Goal: Complete application form: Complete application form

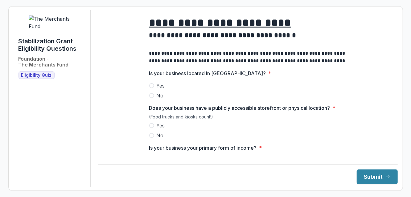
click at [153, 89] on label "Yes" at bounding box center [247, 85] width 197 height 7
click at [153, 127] on label "Yes" at bounding box center [247, 125] width 197 height 7
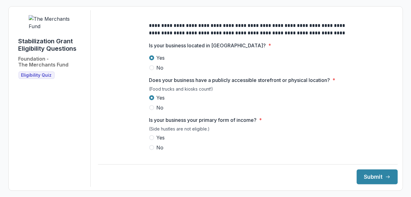
scroll to position [28, 0]
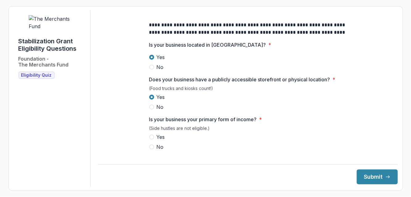
click at [153, 140] on label "Yes" at bounding box center [247, 136] width 197 height 7
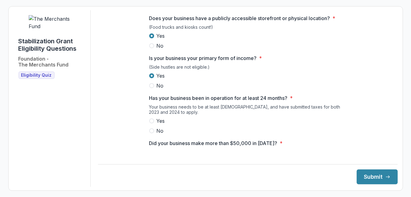
scroll to position [96, 0]
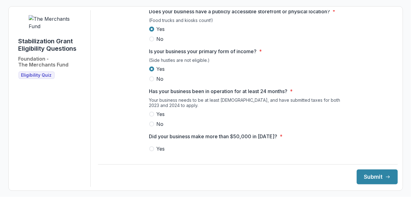
click at [151, 116] on span at bounding box center [151, 113] width 5 height 5
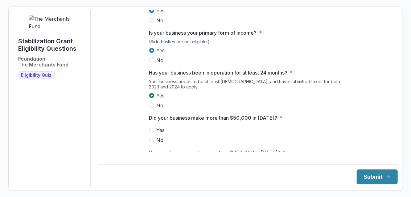
scroll to position [138, 0]
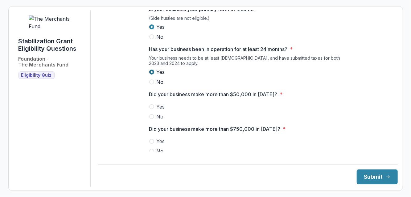
click at [150, 110] on label "Yes" at bounding box center [247, 106] width 197 height 7
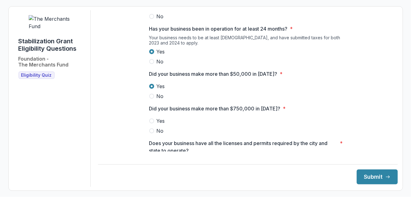
scroll to position [176, 0]
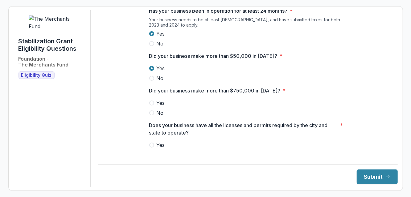
click at [152, 116] on label "No" at bounding box center [247, 112] width 197 height 7
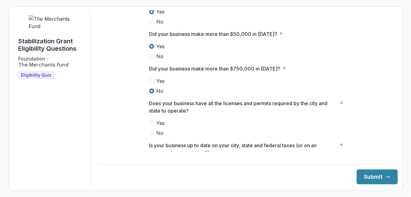
scroll to position [220, 0]
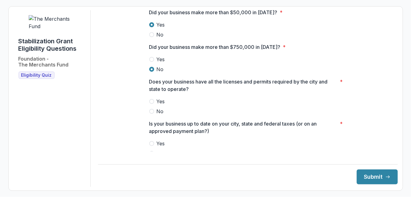
click at [152, 104] on span at bounding box center [151, 101] width 5 height 5
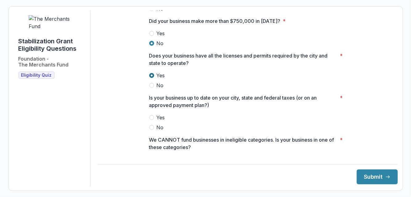
scroll to position [263, 0]
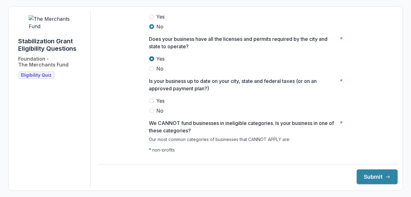
click at [149, 103] on span at bounding box center [151, 100] width 5 height 5
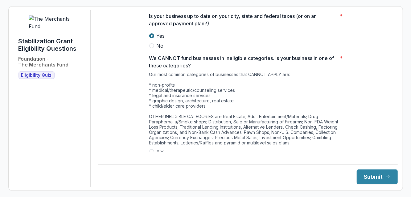
scroll to position [329, 0]
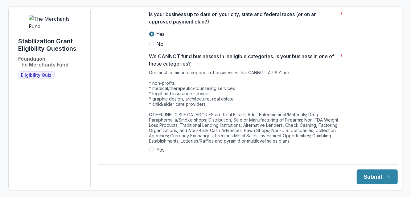
click at [152, 162] on span at bounding box center [151, 159] width 5 height 5
click at [374, 184] on button "Submit" at bounding box center [377, 176] width 41 height 15
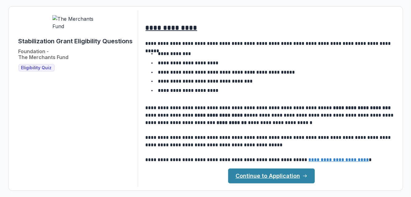
click at [246, 179] on link "Continue to Application" at bounding box center [271, 175] width 87 height 15
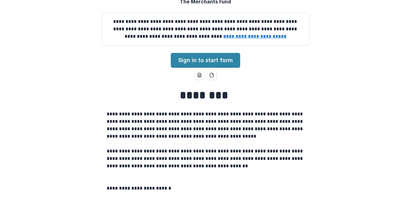
scroll to position [50, 0]
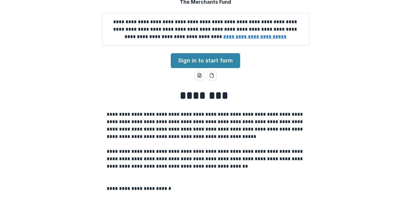
click at [186, 68] on link "Sign in to start form" at bounding box center [205, 60] width 69 height 15
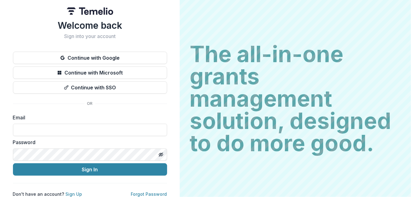
click at [19, 130] on input at bounding box center [90, 129] width 154 height 12
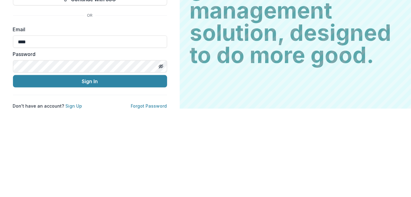
type input "*****"
type input "**********"
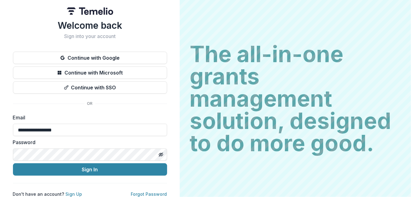
click at [159, 154] on icon "Toggle password visibility" at bounding box center [161, 154] width 5 height 5
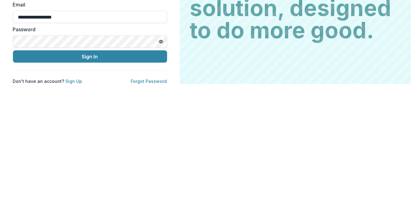
click at [39, 166] on button "Sign In" at bounding box center [90, 169] width 154 height 12
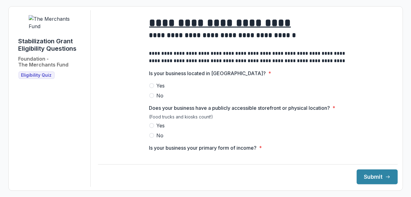
click at [149, 88] on span at bounding box center [151, 85] width 5 height 5
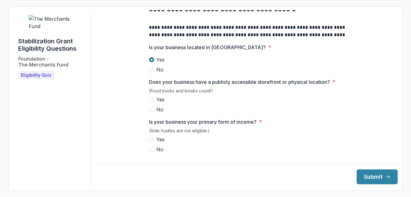
scroll to position [29, 0]
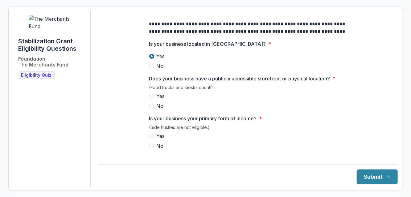
click at [151, 98] on span at bounding box center [151, 95] width 5 height 5
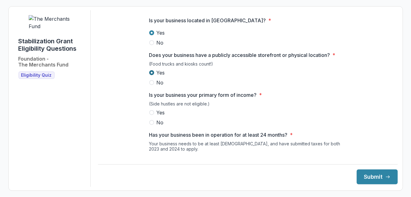
scroll to position [53, 0]
click at [152, 114] on span at bounding box center [151, 112] width 5 height 5
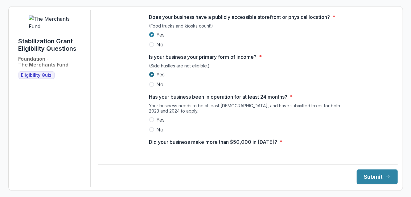
scroll to position [102, 0]
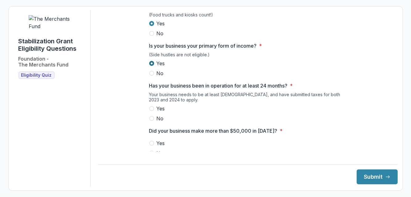
click at [149, 121] on span at bounding box center [151, 118] width 5 height 5
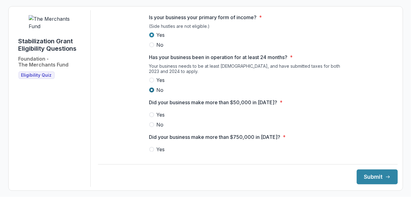
click at [149, 117] on span at bounding box center [151, 114] width 5 height 5
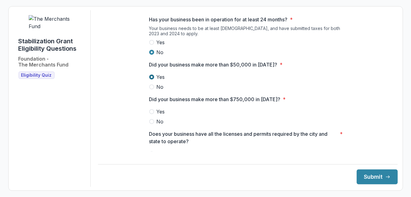
scroll to position [168, 0]
click at [151, 123] on span at bounding box center [151, 120] width 5 height 5
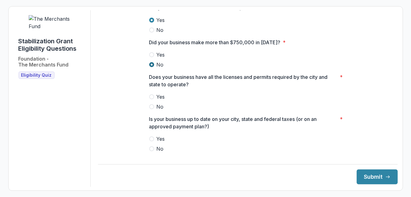
scroll to position [225, 0]
click at [151, 97] on label "Yes" at bounding box center [247, 96] width 197 height 7
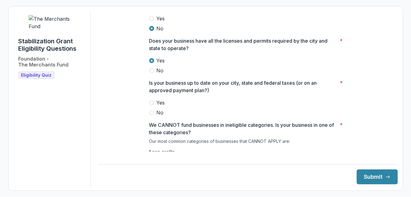
click at [149, 105] on span at bounding box center [151, 102] width 5 height 5
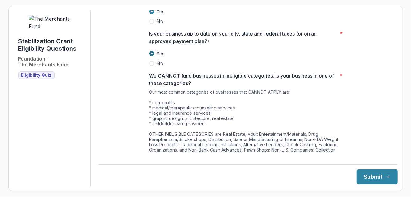
scroll to position [329, 0]
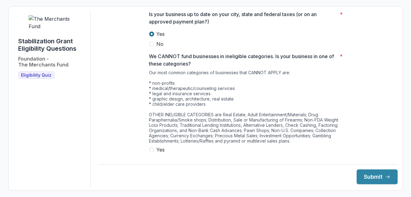
click at [151, 162] on span at bounding box center [151, 159] width 5 height 5
click at [372, 184] on button "Submit" at bounding box center [377, 176] width 41 height 15
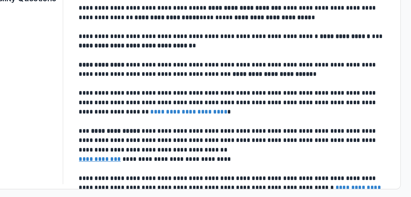
scroll to position [0, 0]
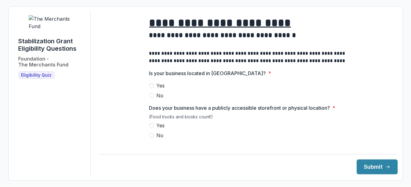
click at [154, 89] on label "Yes" at bounding box center [247, 85] width 197 height 7
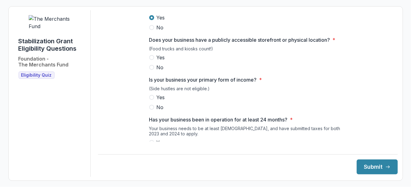
scroll to position [68, 0]
click at [153, 60] on label "Yes" at bounding box center [247, 56] width 197 height 7
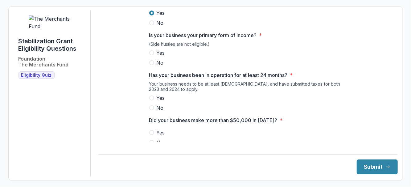
click at [149, 55] on span at bounding box center [151, 52] width 5 height 5
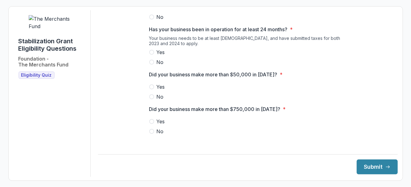
scroll to position [161, 0]
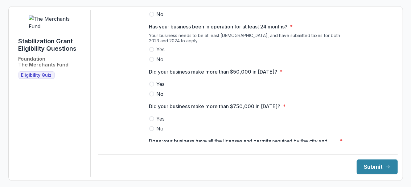
click at [149, 52] on span at bounding box center [151, 49] width 5 height 5
click at [150, 86] on span at bounding box center [151, 83] width 5 height 5
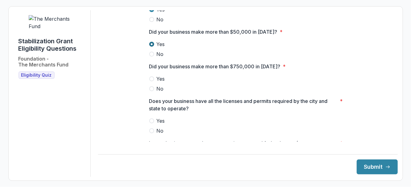
click at [151, 92] on label "No" at bounding box center [247, 88] width 197 height 7
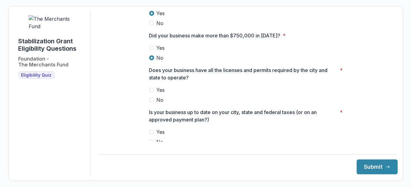
scroll to position [246, 0]
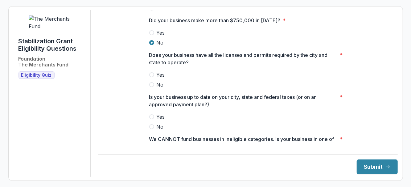
click at [121, 92] on div "**********" at bounding box center [248, 10] width 300 height 492
click at [149, 77] on span at bounding box center [151, 74] width 5 height 5
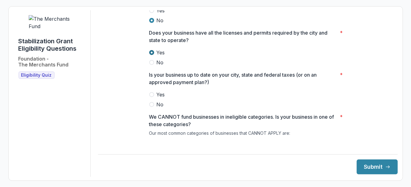
scroll to position [293, 0]
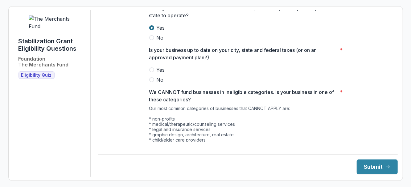
click at [152, 72] on span at bounding box center [151, 69] width 5 height 5
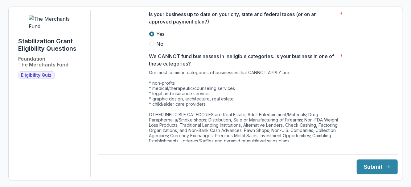
click at [150, 162] on span at bounding box center [151, 159] width 5 height 5
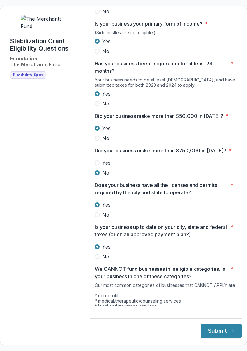
scroll to position [260, 0]
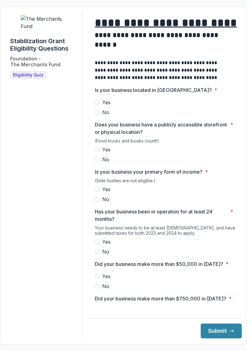
click at [107, 106] on label "Yes" at bounding box center [166, 102] width 142 height 7
click at [100, 152] on span at bounding box center [97, 149] width 5 height 5
click at [100, 192] on span at bounding box center [97, 189] width 5 height 5
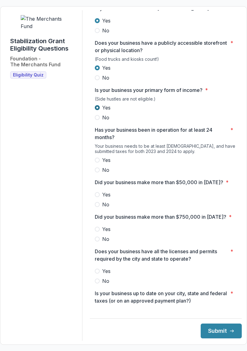
scroll to position [84, 0]
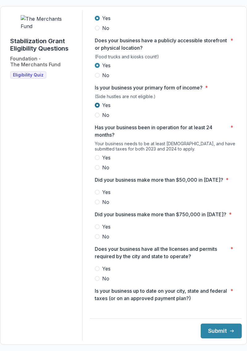
click at [100, 160] on span at bounding box center [97, 157] width 5 height 5
click at [100, 195] on span at bounding box center [97, 192] width 5 height 5
click at [100, 239] on span at bounding box center [97, 236] width 5 height 5
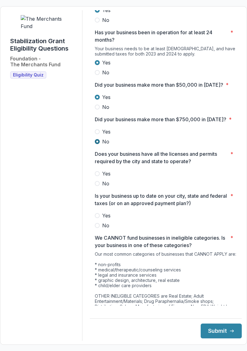
scroll to position [188, 0]
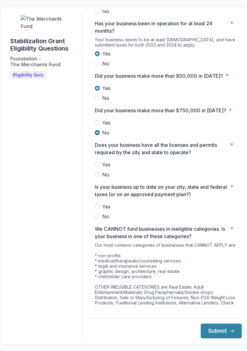
click at [100, 167] on span at bounding box center [97, 164] width 5 height 5
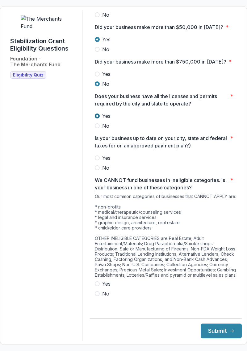
scroll to position [239, 0]
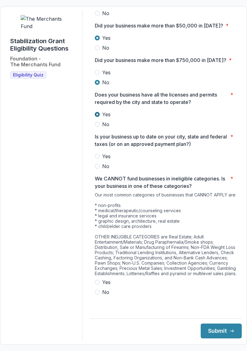
click at [100, 160] on label "Yes" at bounding box center [166, 156] width 142 height 7
click at [100, 295] on span at bounding box center [97, 292] width 5 height 5
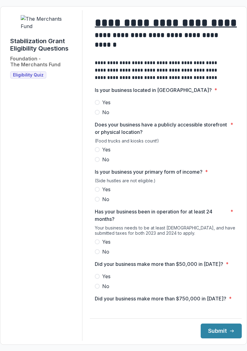
click at [100, 105] on span at bounding box center [97, 102] width 5 height 5
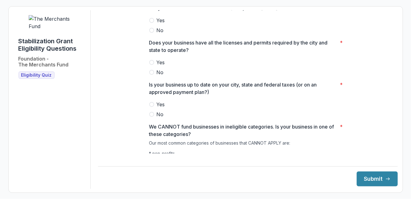
scroll to position [317, 0]
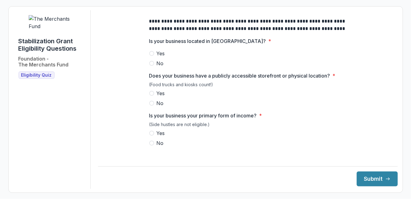
scroll to position [0, 0]
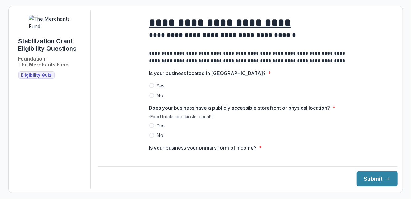
click at [151, 87] on label "Yes" at bounding box center [247, 85] width 197 height 7
click at [151, 128] on span at bounding box center [151, 125] width 5 height 5
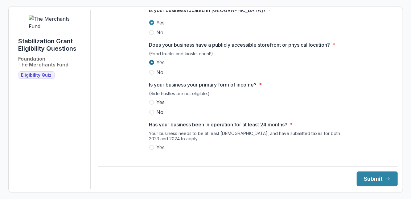
scroll to position [66, 0]
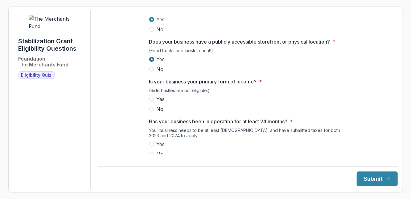
click at [151, 101] on span at bounding box center [151, 99] width 5 height 5
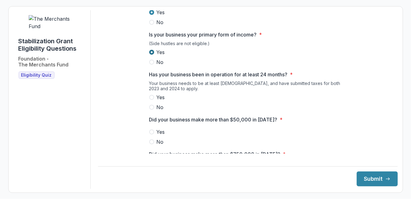
scroll to position [112, 0]
click at [152, 99] on label "Yes" at bounding box center [247, 97] width 197 height 7
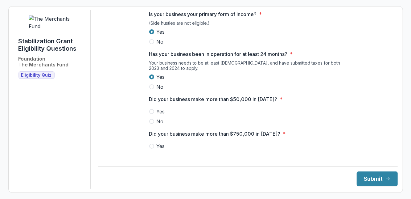
scroll to position [141, 0]
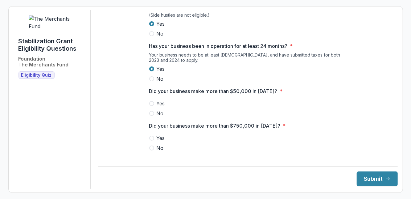
click at [149, 106] on span at bounding box center [151, 103] width 5 height 5
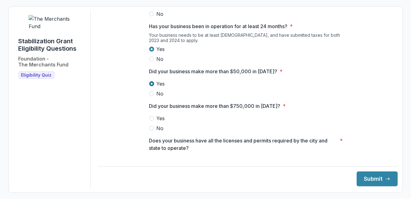
click at [151, 130] on span at bounding box center [151, 128] width 5 height 5
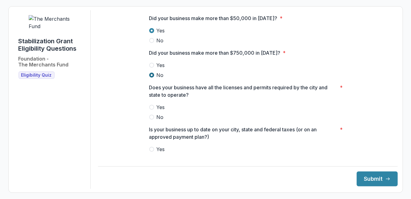
scroll to position [217, 0]
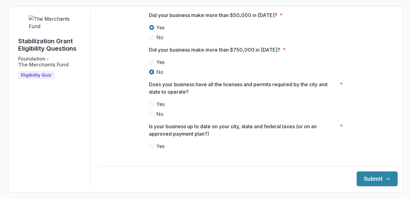
click at [151, 106] on span at bounding box center [151, 103] width 5 height 5
click at [152, 148] on span at bounding box center [151, 145] width 5 height 5
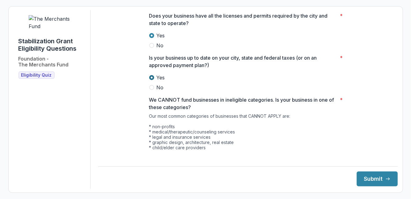
scroll to position [317, 0]
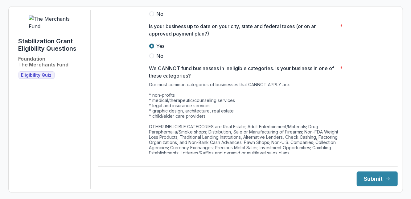
click at [150, 163] on span at bounding box center [151, 161] width 5 height 5
click at [149, 174] on span at bounding box center [151, 171] width 5 height 5
